Goal: Transaction & Acquisition: Purchase product/service

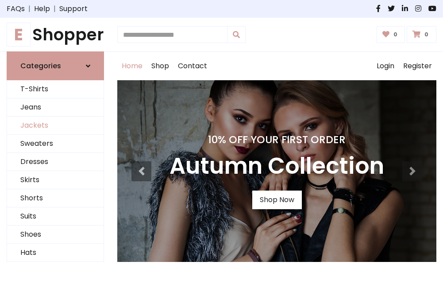
click at [55, 126] on link "Jackets" at bounding box center [55, 125] width 96 height 18
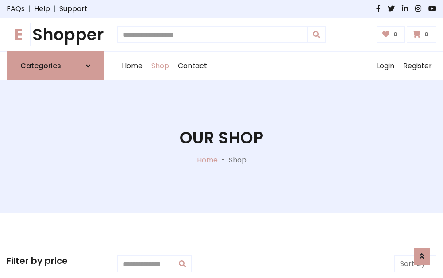
scroll to position [400, 0]
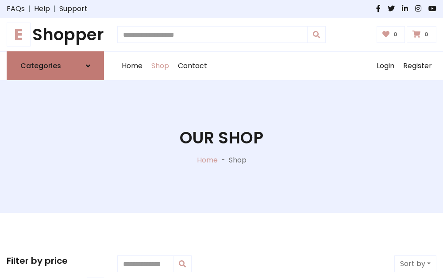
click at [55, 66] on h6 "Categories" at bounding box center [40, 66] width 41 height 8
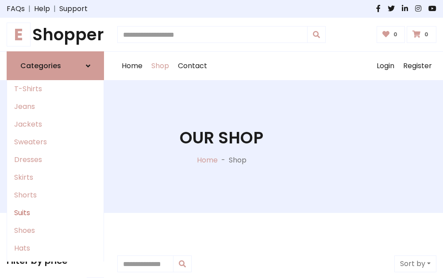
click at [55, 213] on link "Suits" at bounding box center [55, 213] width 96 height 18
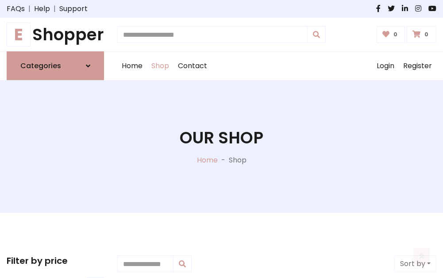
scroll to position [640, 0]
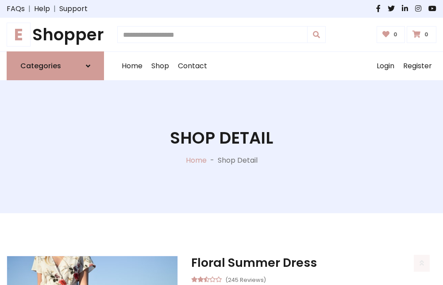
scroll to position [827, 0]
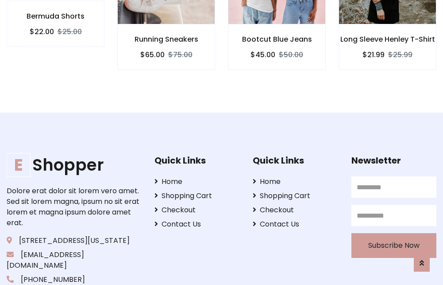
scroll to position [826, 0]
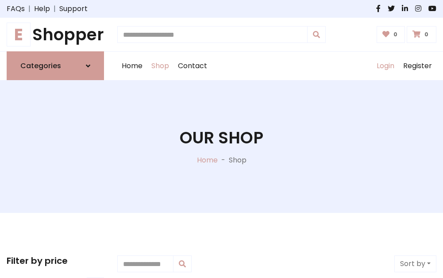
click at [385, 66] on link "Login" at bounding box center [385, 66] width 27 height 28
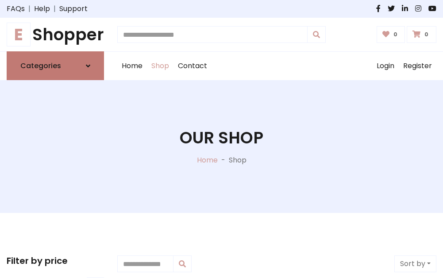
click at [88, 66] on icon at bounding box center [88, 65] width 4 height 7
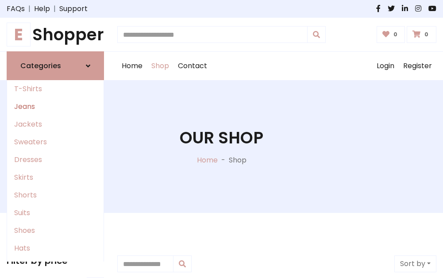
click at [55, 107] on link "Jeans" at bounding box center [55, 107] width 96 height 18
